Goal: Find specific page/section: Find specific page/section

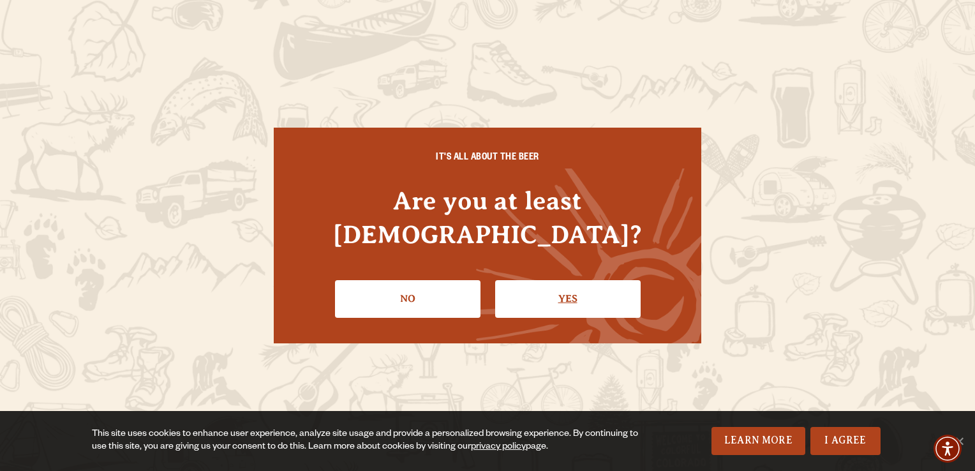
click at [543, 280] on link "Yes" at bounding box center [568, 298] width 146 height 37
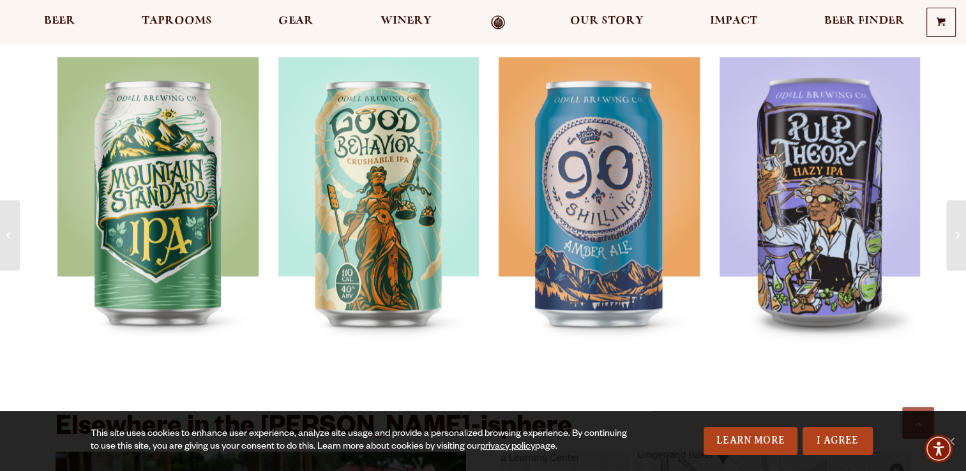
scroll to position [1818, 0]
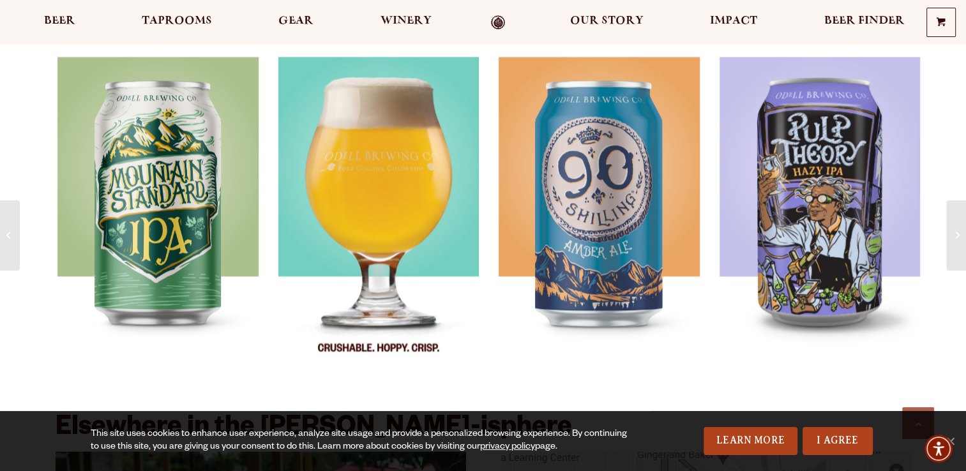
click at [386, 177] on img at bounding box center [378, 216] width 201 height 319
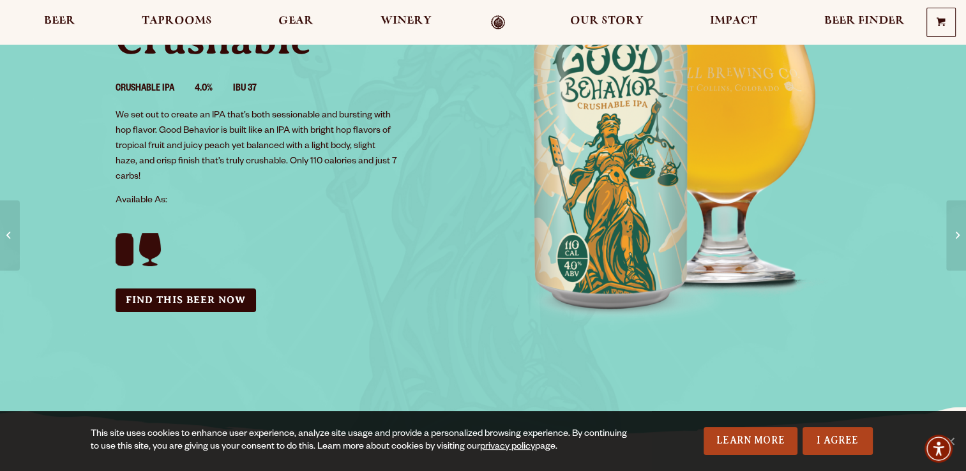
scroll to position [180, 0]
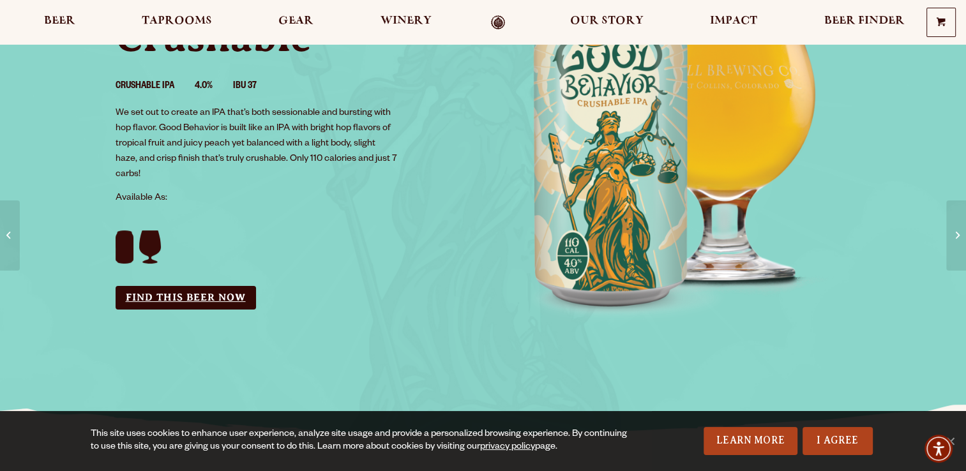
click at [197, 297] on link "Find this Beer Now" at bounding box center [186, 298] width 140 height 24
